Goal: Navigation & Orientation: Find specific page/section

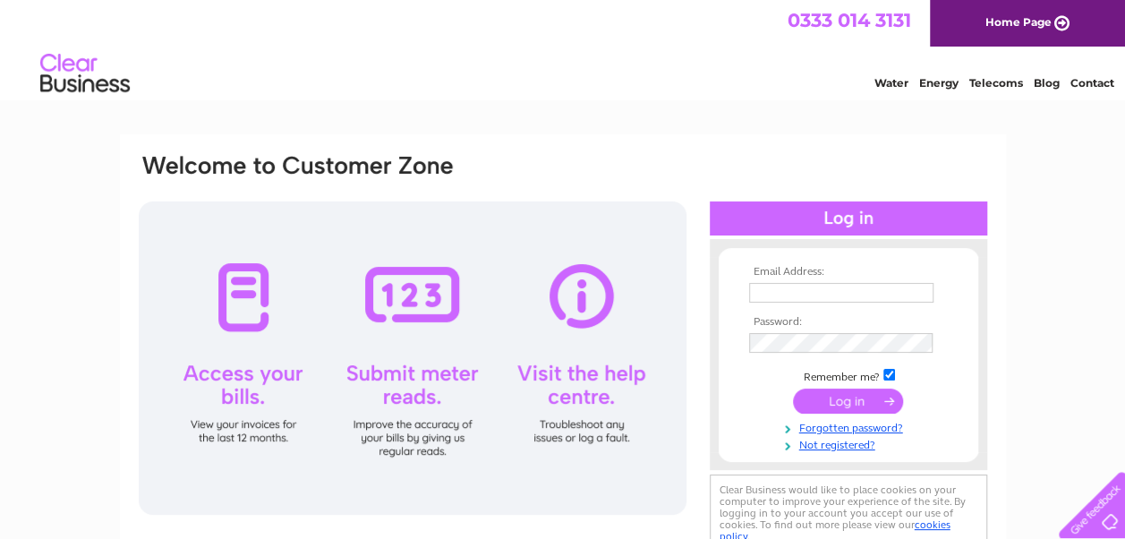
type input "berwynarms@outlook.com"
click at [864, 410] on input "submit" at bounding box center [848, 400] width 110 height 25
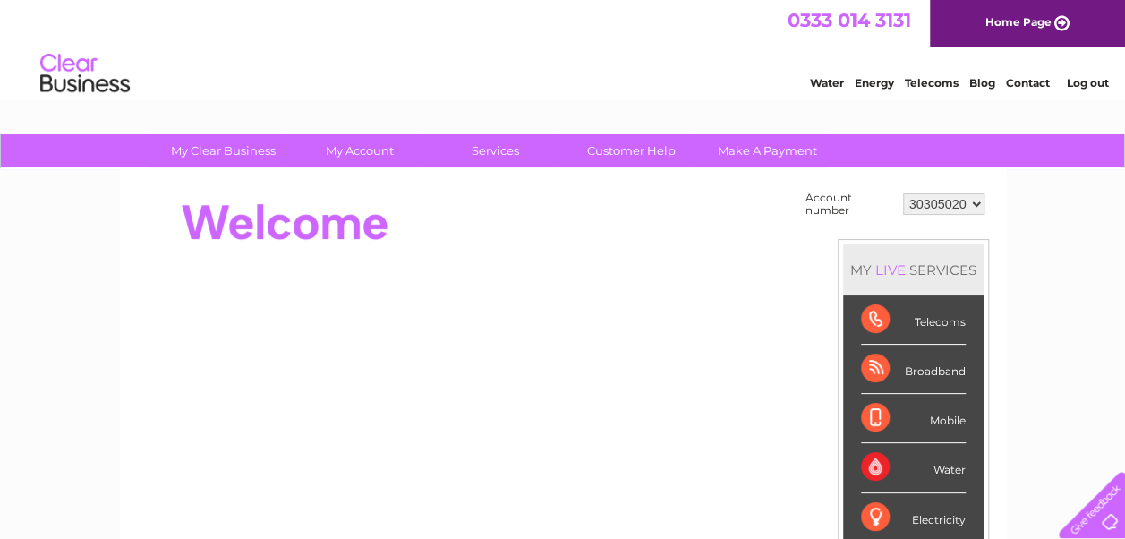
click at [936, 326] on div "Telecoms" at bounding box center [913, 319] width 105 height 49
click at [929, 322] on div "Telecoms" at bounding box center [913, 319] width 105 height 49
click at [366, 147] on link "My Account" at bounding box center [359, 150] width 148 height 33
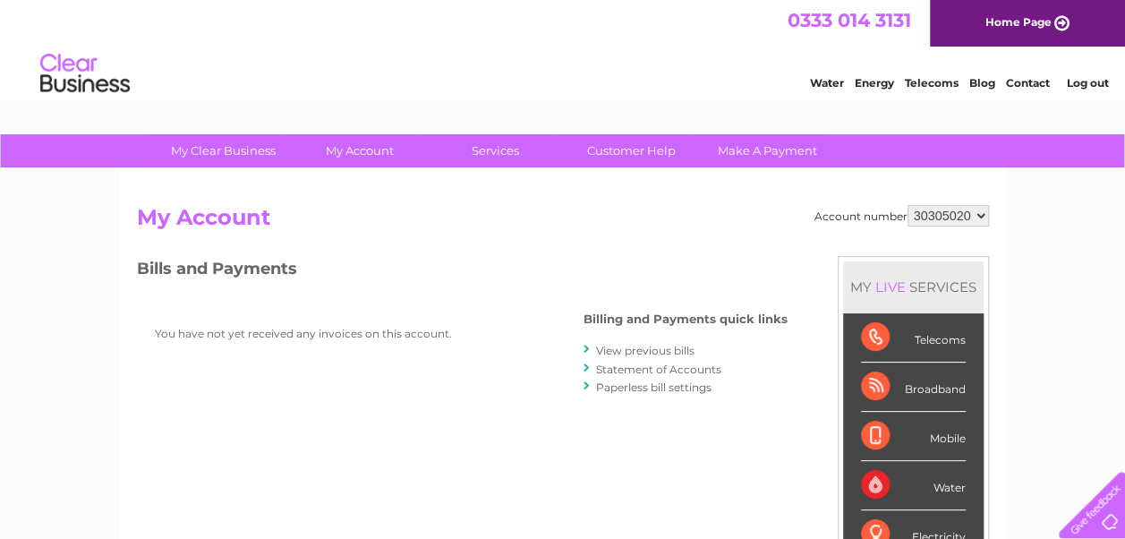
click at [703, 370] on link "Statement of Accounts" at bounding box center [658, 368] width 125 height 13
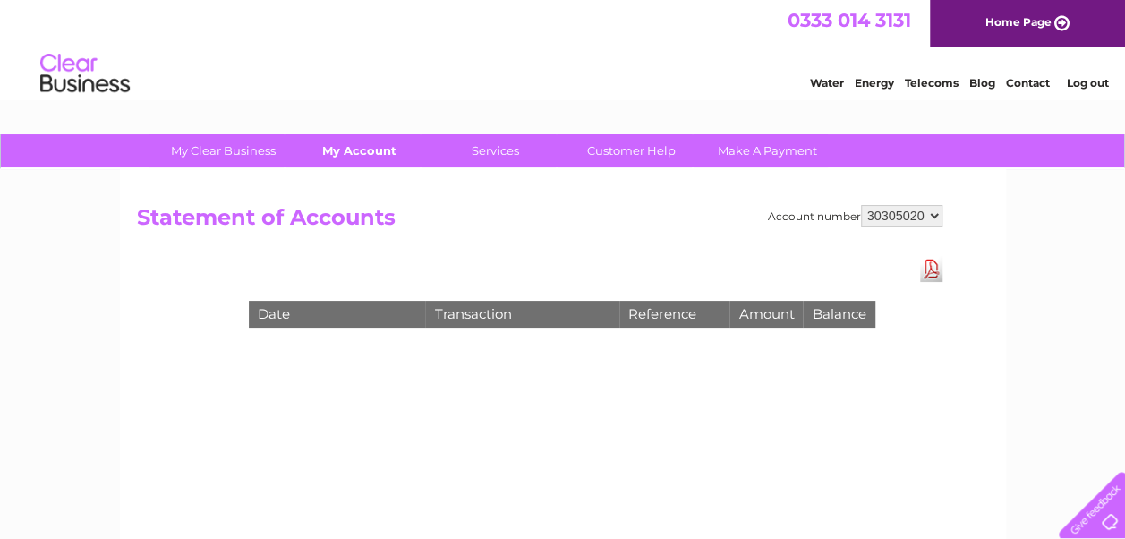
click at [360, 154] on link "My Account" at bounding box center [359, 150] width 148 height 33
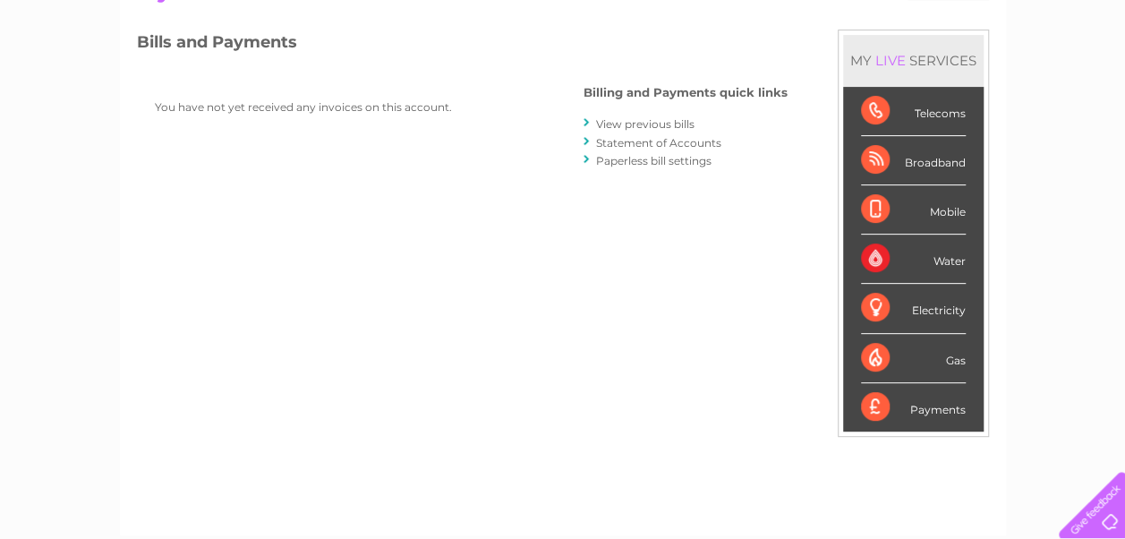
scroll to position [233, 0]
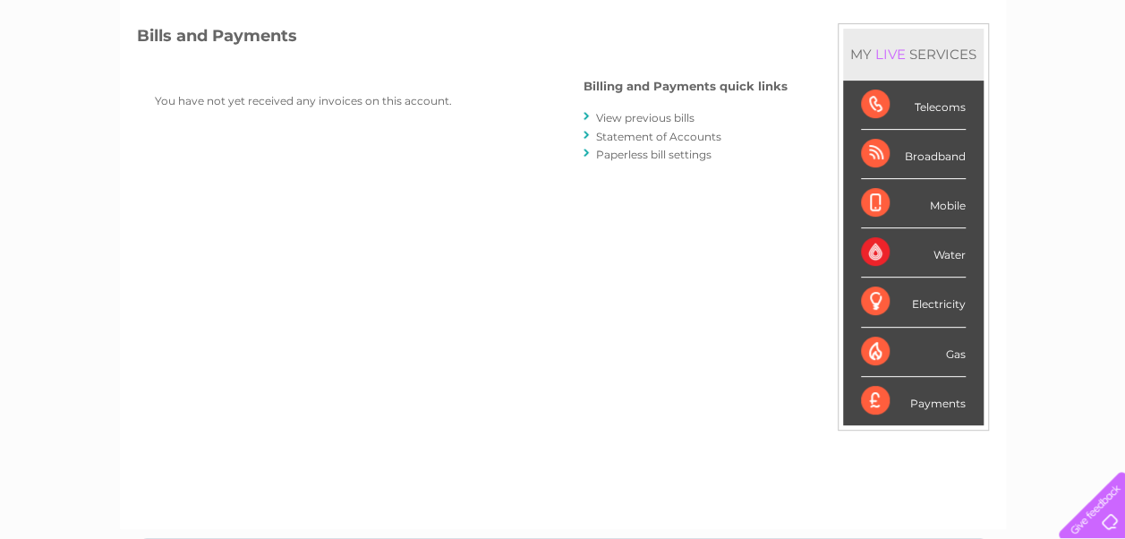
click at [946, 118] on div "Telecoms" at bounding box center [913, 105] width 105 height 49
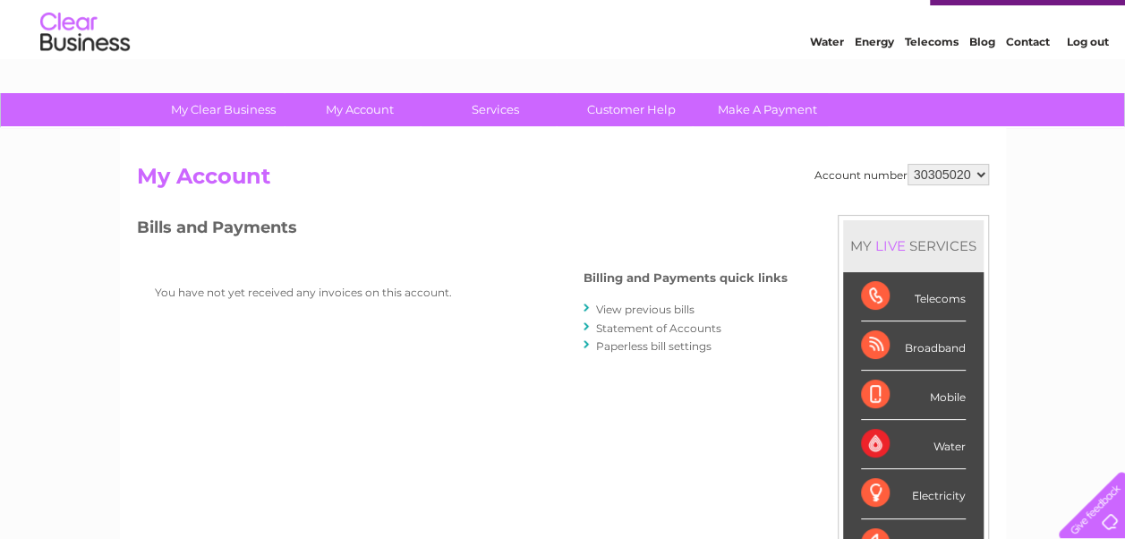
scroll to position [0, 0]
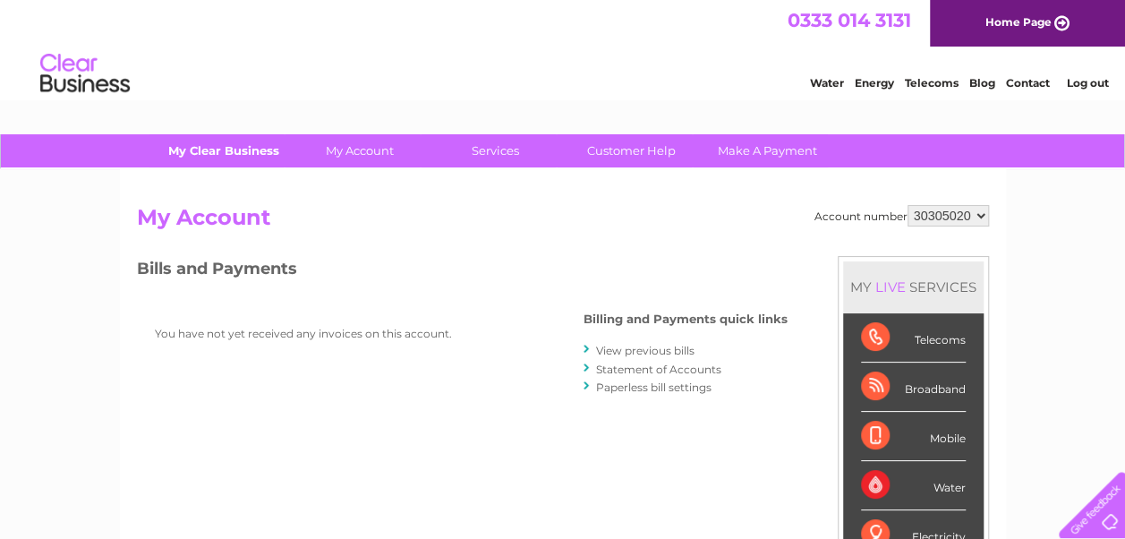
click at [227, 149] on link "My Clear Business" at bounding box center [223, 150] width 148 height 33
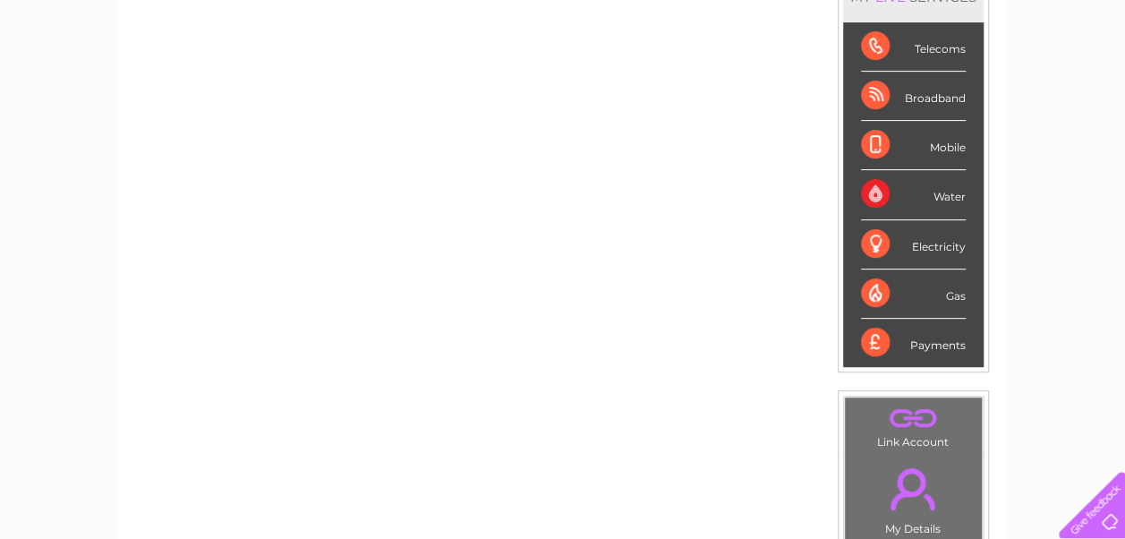
scroll to position [272, 0]
click at [952, 98] on div "Broadband" at bounding box center [913, 96] width 105 height 49
click at [948, 56] on div "Telecoms" at bounding box center [913, 47] width 105 height 49
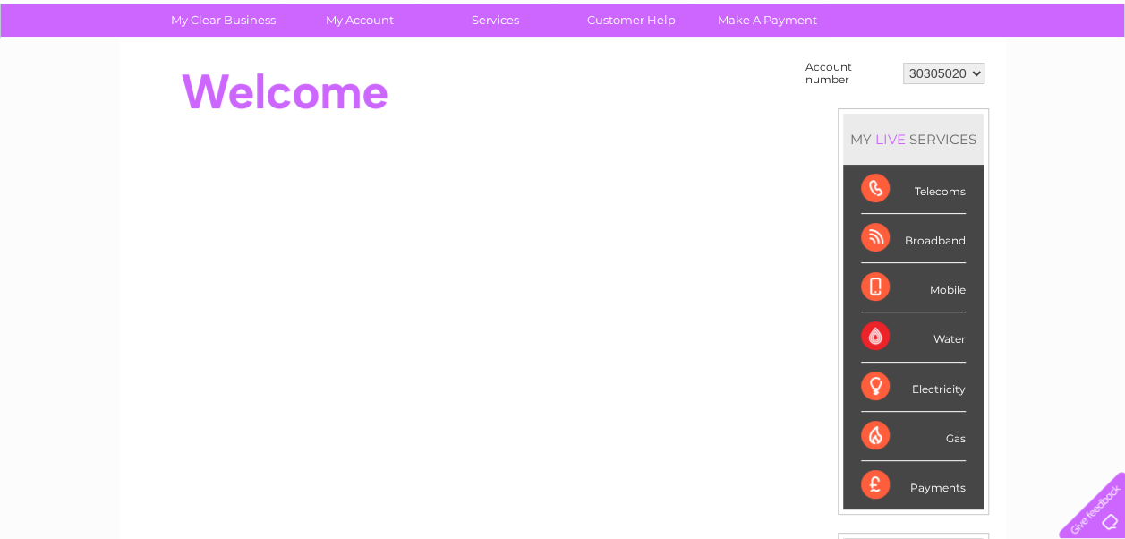
scroll to position [0, 0]
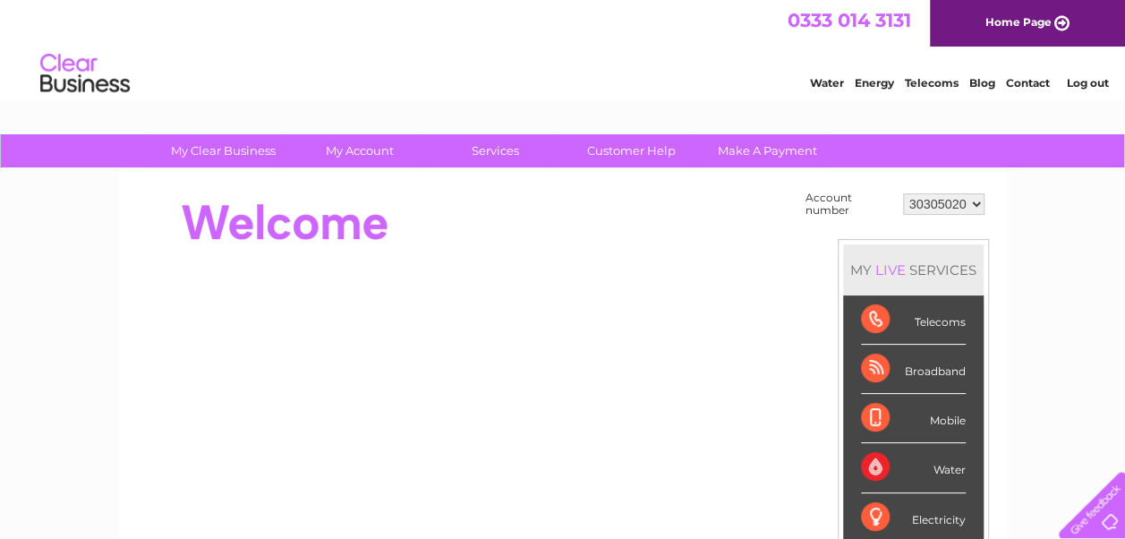
click at [932, 85] on link "Telecoms" at bounding box center [932, 82] width 54 height 13
click at [242, 150] on link "My Clear Business" at bounding box center [223, 150] width 148 height 33
click at [250, 152] on link "My Clear Business" at bounding box center [223, 150] width 148 height 33
click at [645, 151] on link "Customer Help" at bounding box center [631, 150] width 148 height 33
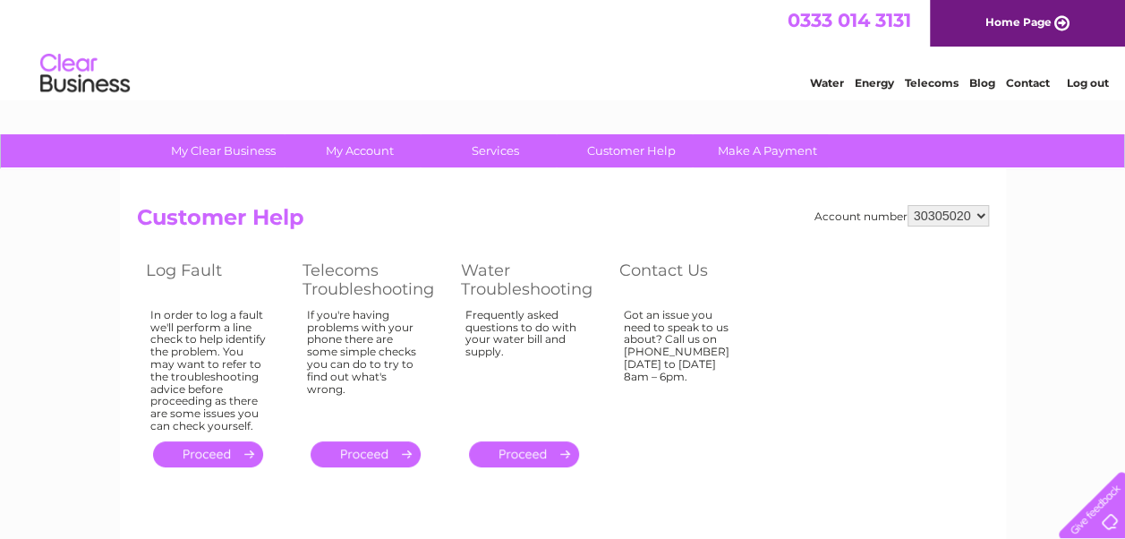
click at [986, 86] on link "Blog" at bounding box center [982, 82] width 26 height 13
